Goal: Information Seeking & Learning: Learn about a topic

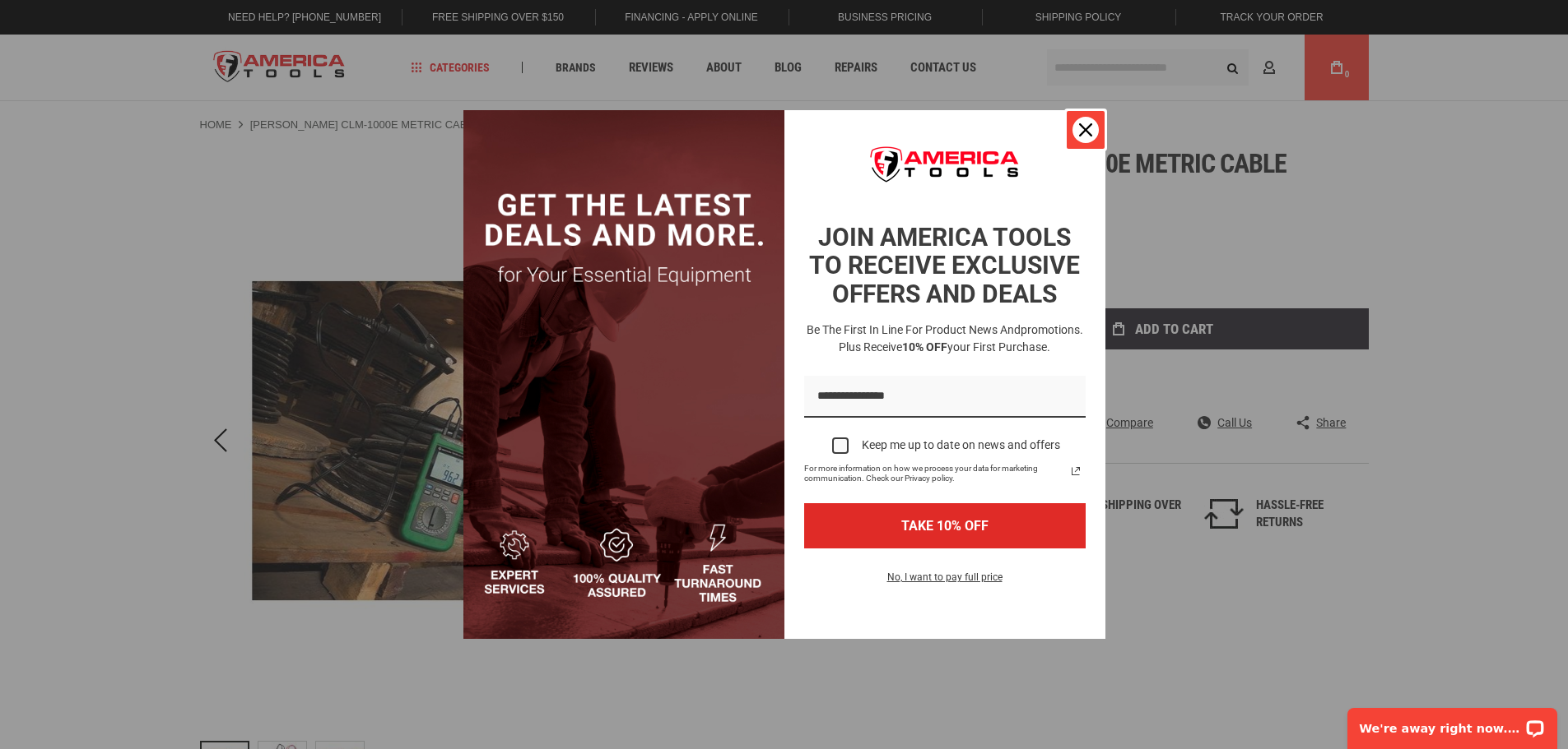
click at [1090, 124] on icon "close icon" at bounding box center [1085, 130] width 13 height 13
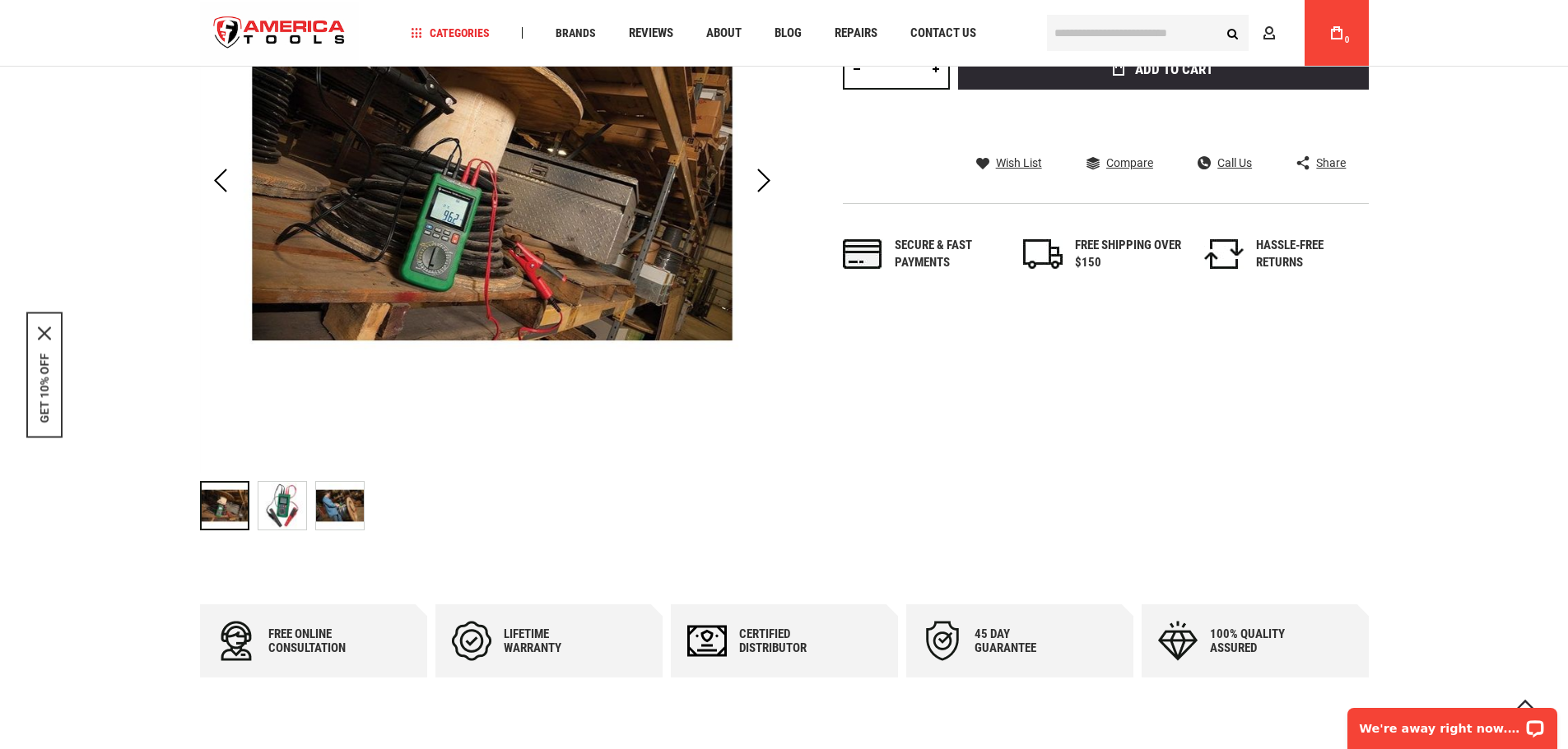
scroll to position [329, 0]
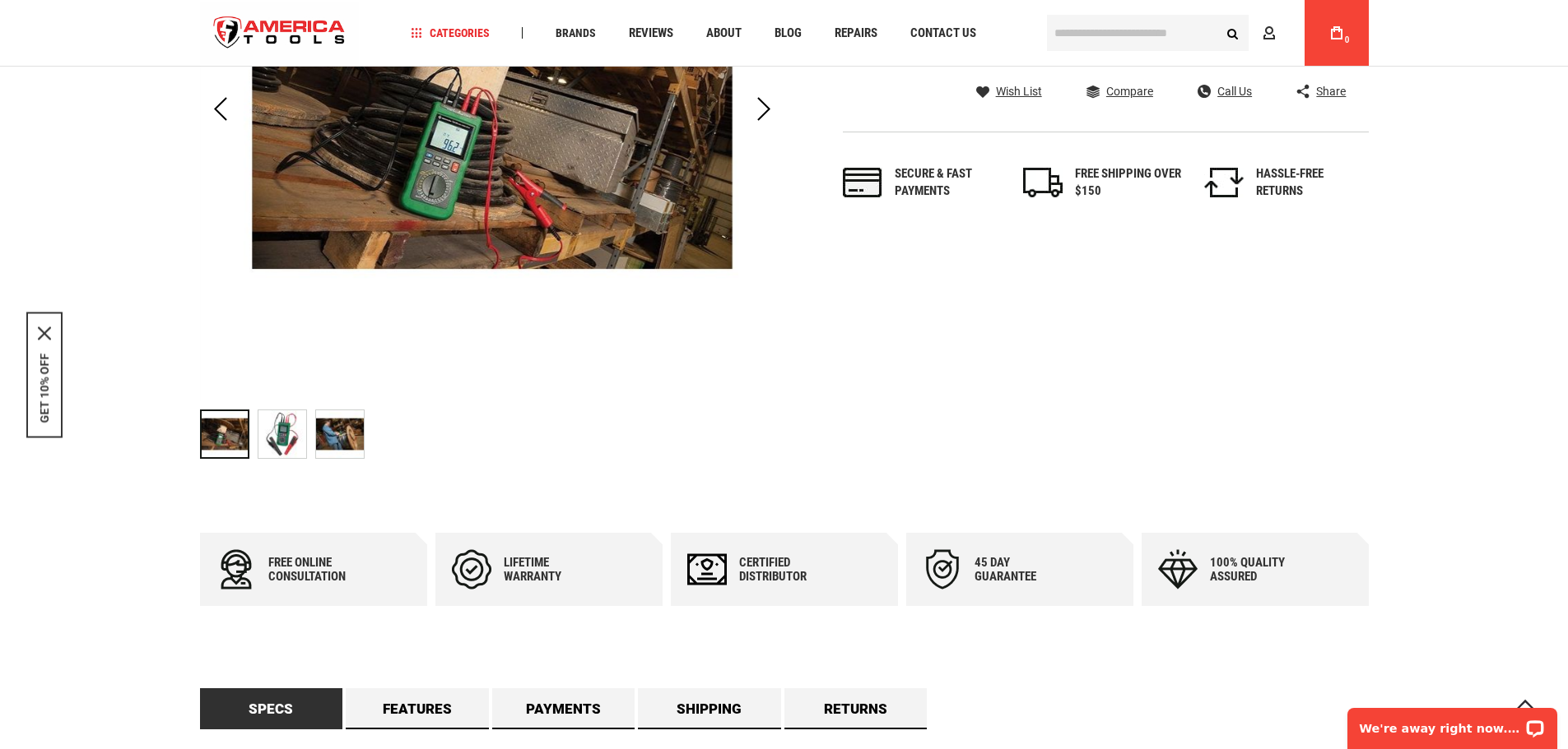
click at [282, 433] on img "GREENLEE CLM-1000E METRIC CABLE LENGTH METER" at bounding box center [282, 435] width 48 height 48
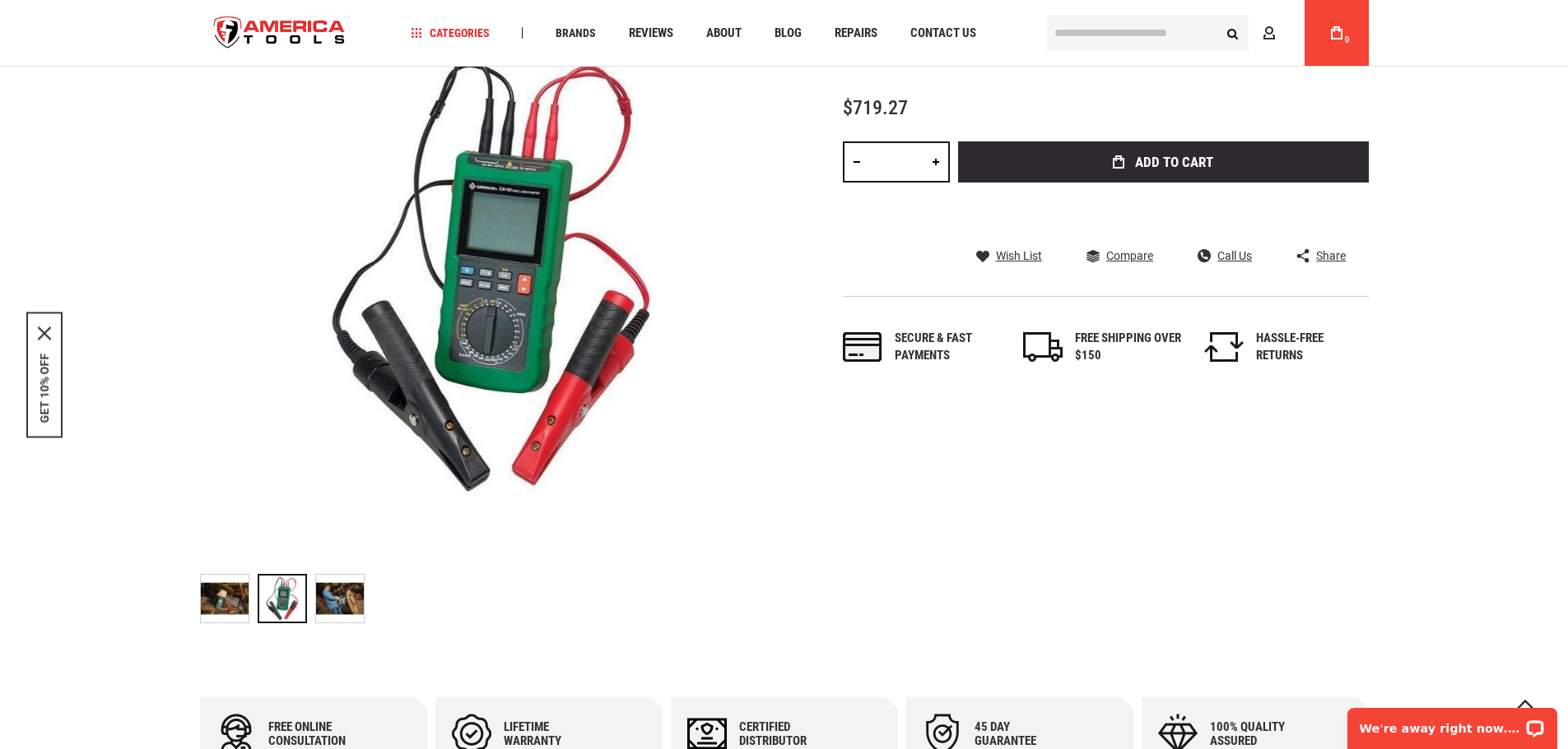
scroll to position [247, 0]
